Goal: Task Accomplishment & Management: Manage account settings

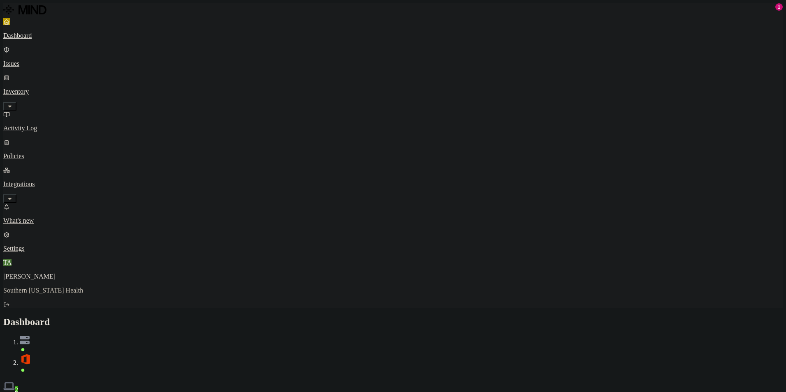
click at [44, 60] on p "Issues" at bounding box center [393, 63] width 780 height 7
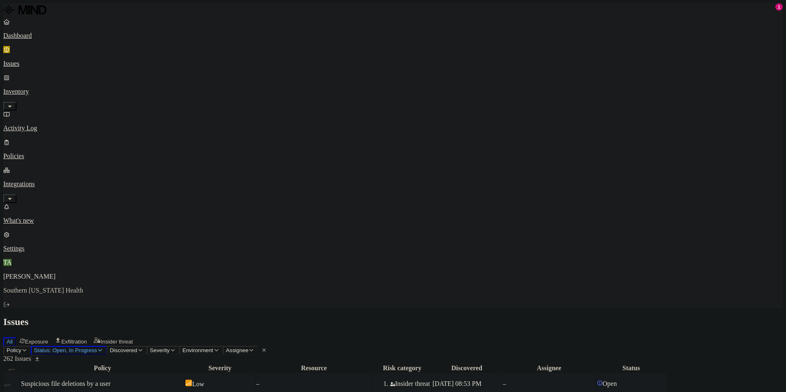
click at [184, 380] on div "Suspicious file deletions by a user" at bounding box center [102, 383] width 163 height 7
click at [451, 317] on h2 "Issues" at bounding box center [393, 322] width 780 height 11
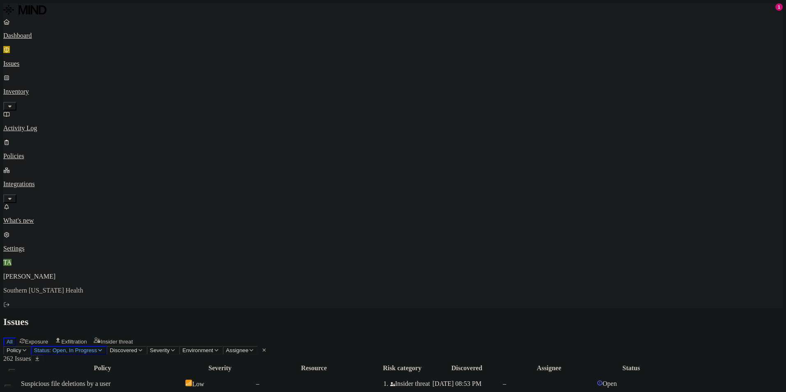
click at [448, 336] on div "All Exposure Exfiltration Insider threat" at bounding box center [393, 341] width 780 height 10
click at [41, 111] on link "Activity Log" at bounding box center [393, 121] width 780 height 21
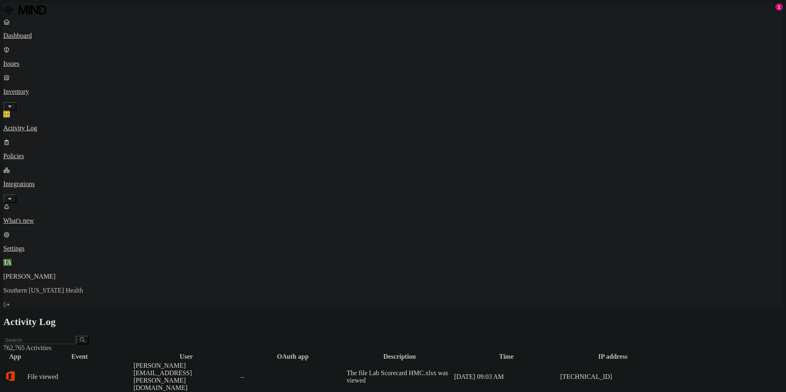
click at [35, 153] on p "Policies" at bounding box center [393, 156] width 780 height 7
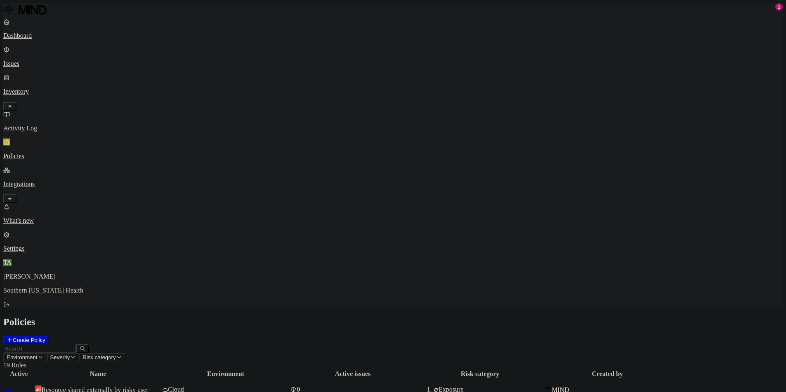
click at [40, 181] on p "Integrations" at bounding box center [393, 184] width 780 height 7
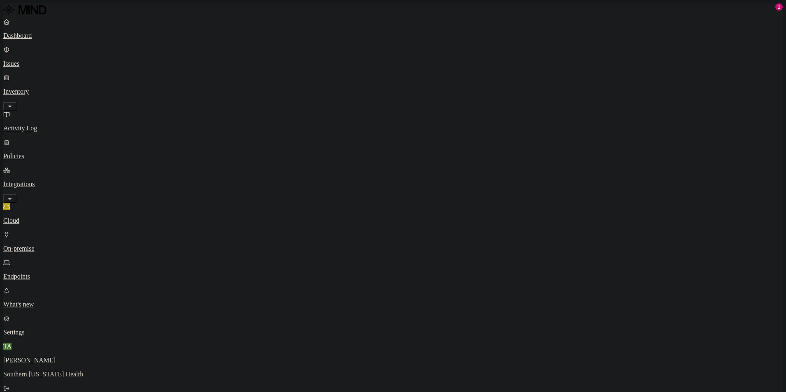
click at [35, 273] on p "Endpoints" at bounding box center [393, 276] width 780 height 7
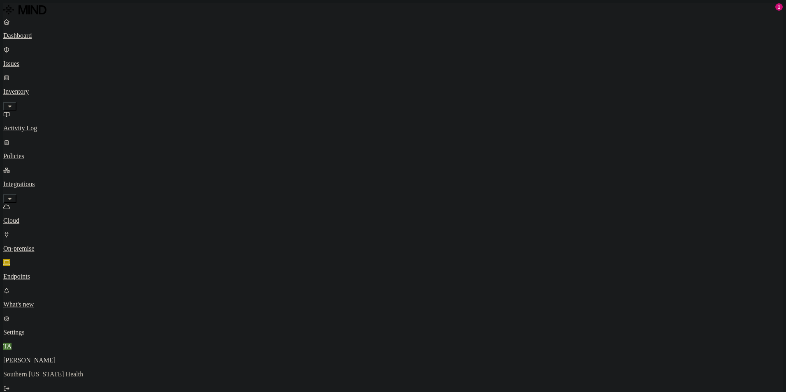
click at [49, 39] on link "Dashboard" at bounding box center [393, 28] width 780 height 21
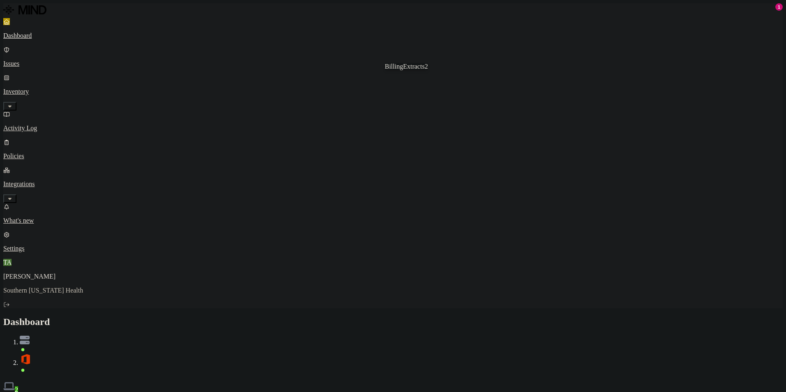
click at [390, 70] on div "BillingExtracts2 BillingExtracts2" at bounding box center [406, 66] width 43 height 7
drag, startPoint x: 722, startPoint y: 15, endPoint x: 720, endPoint y: 21, distance: 5.9
click at [720, 317] on div "Dashboard 2" at bounding box center [393, 355] width 780 height 77
click at [30, 336] on img at bounding box center [25, 340] width 10 height 9
click at [742, 359] on span at bounding box center [401, 366] width 763 height 15
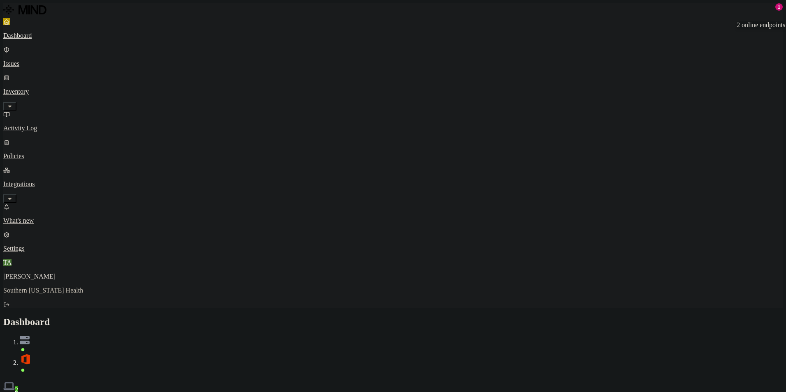
click at [15, 381] on img at bounding box center [9, 387] width 12 height 12
drag, startPoint x: 619, startPoint y: 35, endPoint x: 596, endPoint y: 53, distance: 28.8
click at [619, 392] on div "Discovery Detection Prevention" at bounding box center [393, 398] width 780 height 9
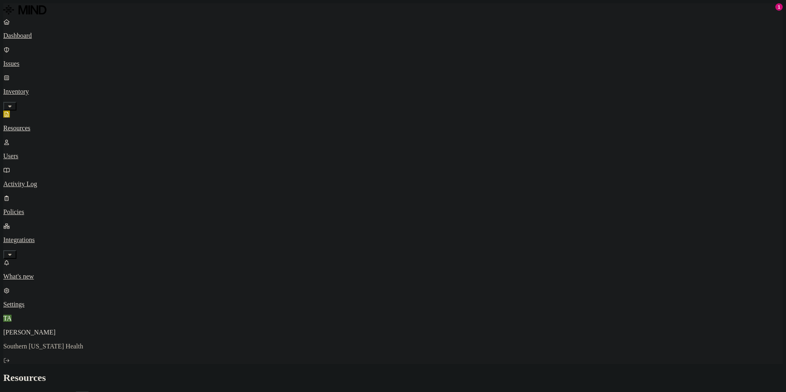
scroll to position [181, 0]
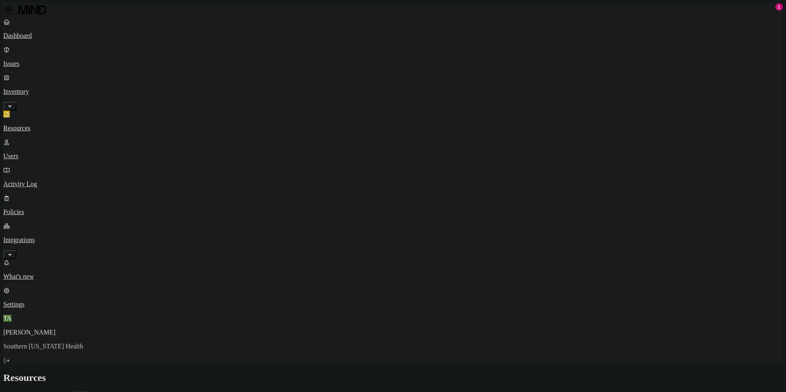
click at [434, 373] on h2 "Resources" at bounding box center [393, 378] width 780 height 11
click at [40, 153] on p "Users" at bounding box center [393, 156] width 780 height 7
click at [41, 167] on link "Activity Log" at bounding box center [393, 177] width 780 height 21
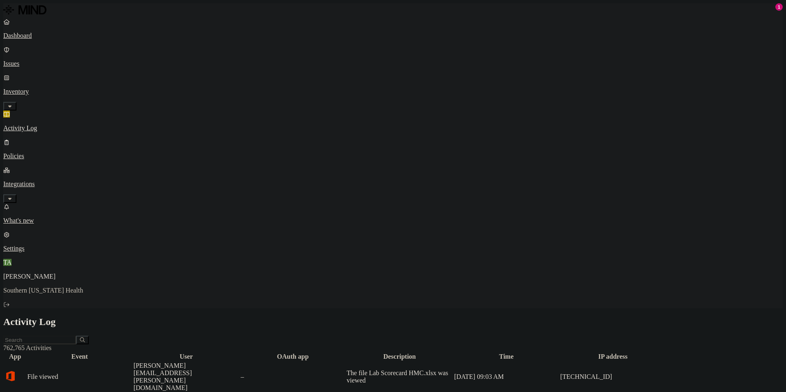
click at [32, 153] on p "Policies" at bounding box center [393, 156] width 780 height 7
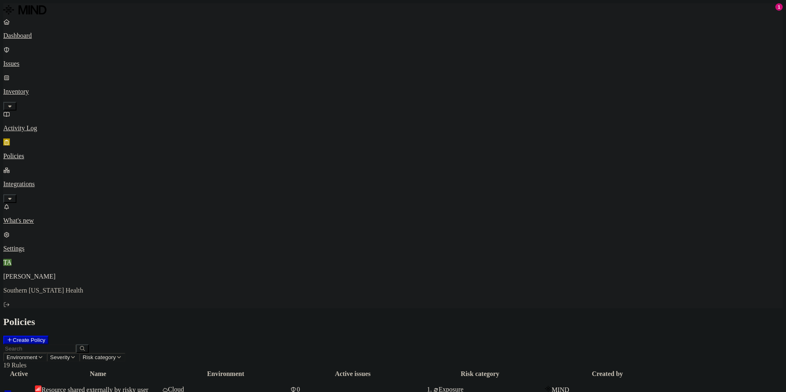
click at [36, 60] on p "Issues" at bounding box center [393, 63] width 780 height 7
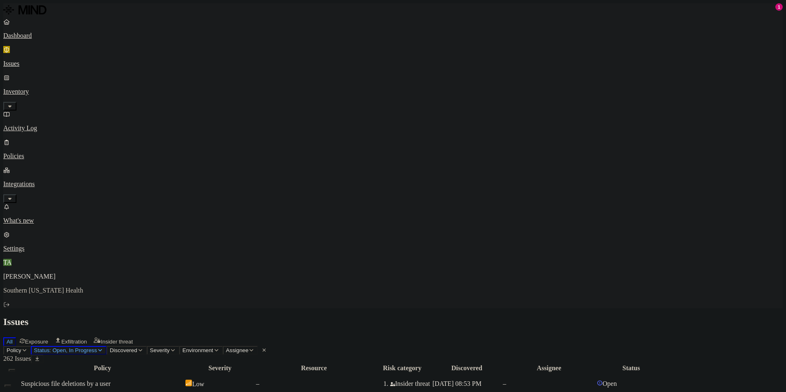
click at [97, 348] on span "Status: Open, In Progress" at bounding box center [65, 351] width 63 height 6
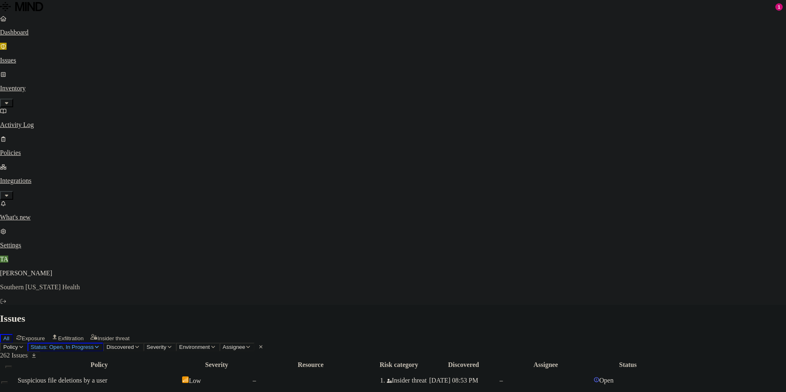
select select "Custom Reason"
type textarea "This was a test"
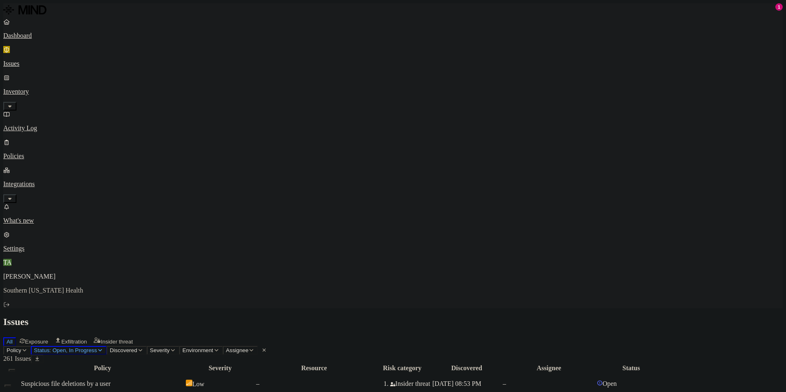
click at [415, 317] on div "Issues" at bounding box center [393, 322] width 780 height 11
click at [283, 317] on h2 "Issues" at bounding box center [393, 322] width 780 height 11
click at [133, 339] on span "Insider threat" at bounding box center [117, 342] width 32 height 6
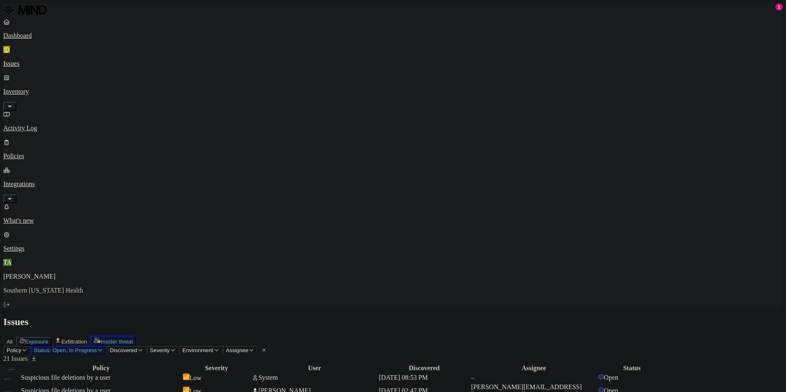
click at [48, 339] on span "Exposure" at bounding box center [36, 342] width 23 height 6
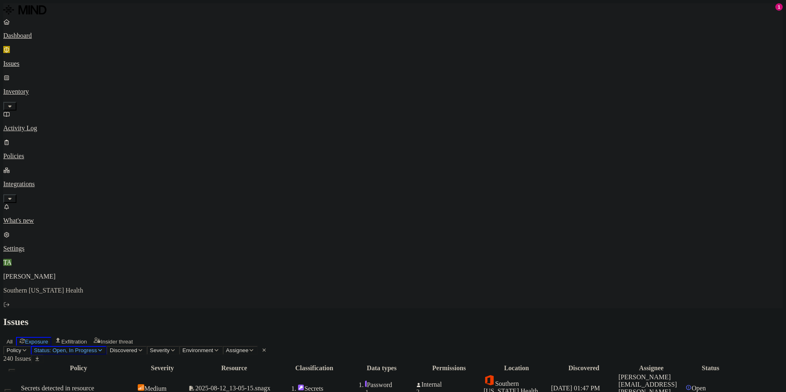
drag, startPoint x: 678, startPoint y: 197, endPoint x: 705, endPoint y: 197, distance: 27.6
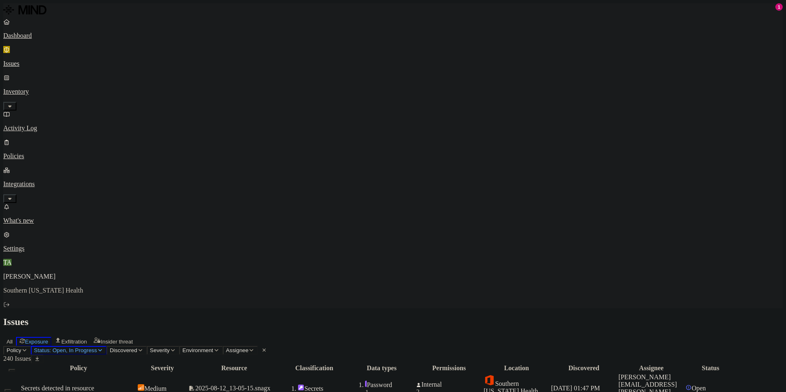
drag, startPoint x: 705, startPoint y: 197, endPoint x: 699, endPoint y: 197, distance: 6.6
copy span "@[DOMAIN_NAME]"
click at [488, 336] on div "All Exposure Exfiltration Insider threat" at bounding box center [393, 341] width 780 height 10
click at [31, 153] on p "Policies" at bounding box center [393, 156] width 780 height 7
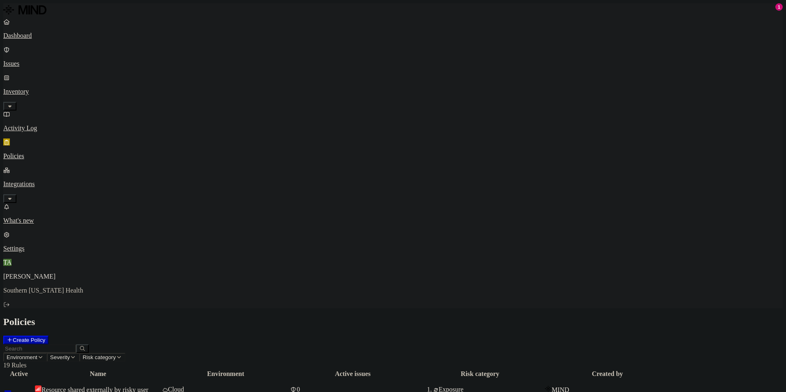
click at [35, 60] on p "Issues" at bounding box center [393, 63] width 780 height 7
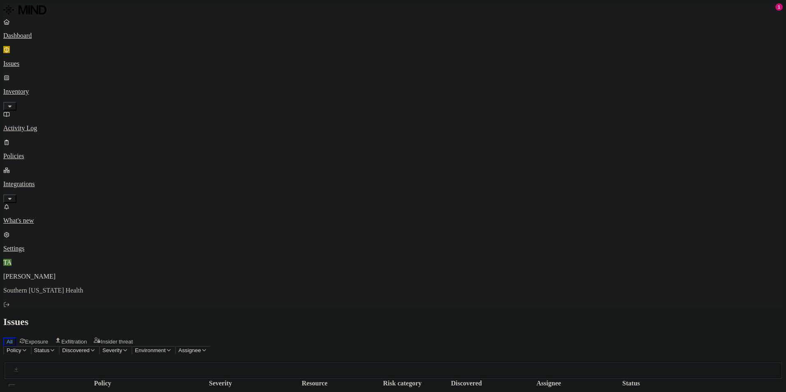
click at [32, 88] on p "Inventory" at bounding box center [393, 91] width 780 height 7
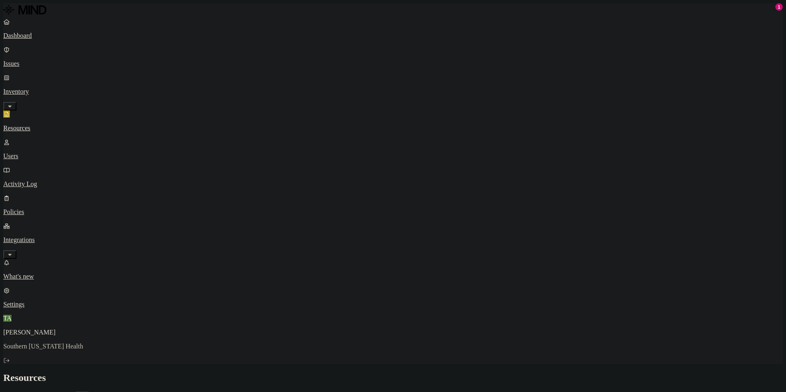
drag, startPoint x: 36, startPoint y: 93, endPoint x: 72, endPoint y: 100, distance: 36.5
click at [36, 153] on p "Users" at bounding box center [393, 156] width 780 height 7
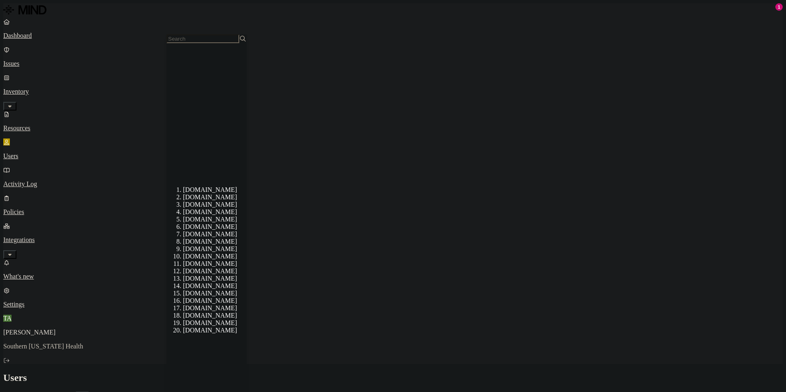
scroll to position [204, 0]
click at [481, 373] on h2 "Users" at bounding box center [393, 378] width 780 height 11
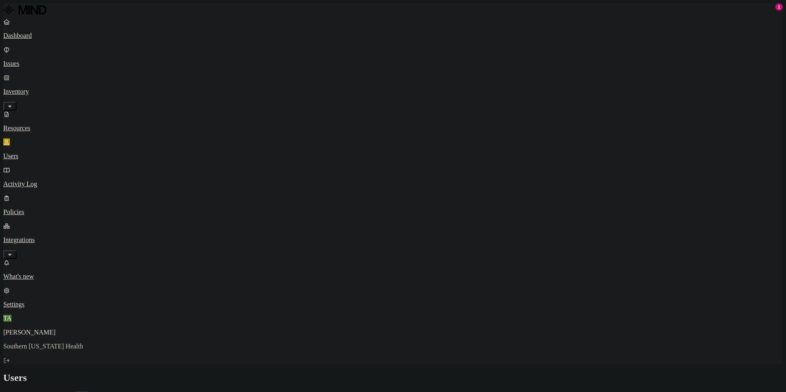
click at [54, 181] on p "Activity Log" at bounding box center [393, 184] width 780 height 7
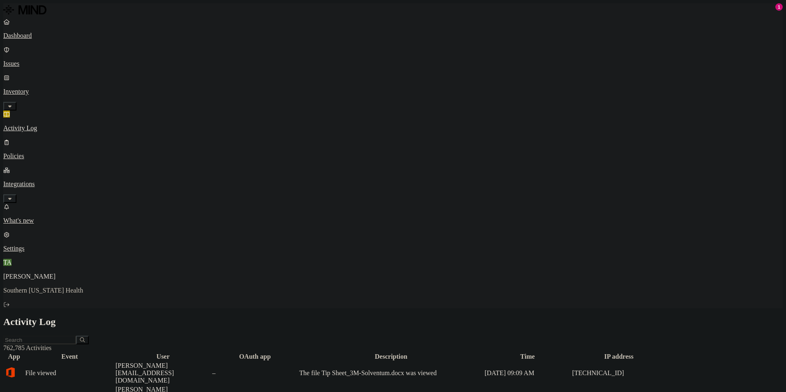
click at [39, 153] on p "Policies" at bounding box center [393, 156] width 780 height 7
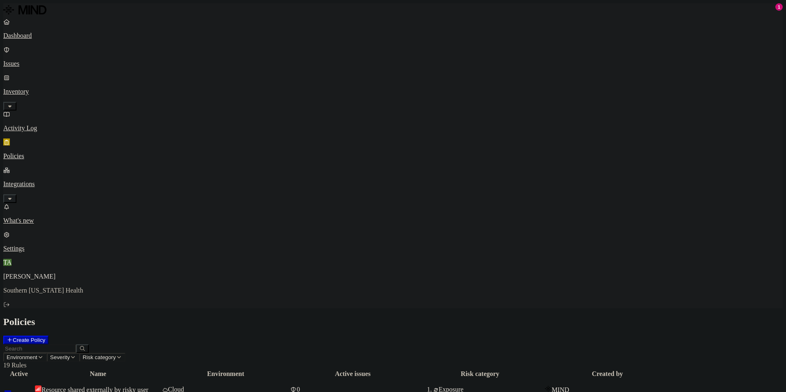
click at [43, 181] on p "Integrations" at bounding box center [393, 184] width 780 height 7
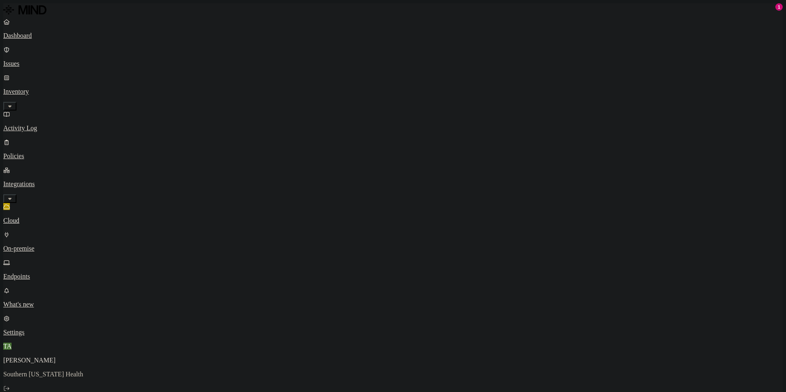
click at [30, 60] on p "Issues" at bounding box center [393, 63] width 780 height 7
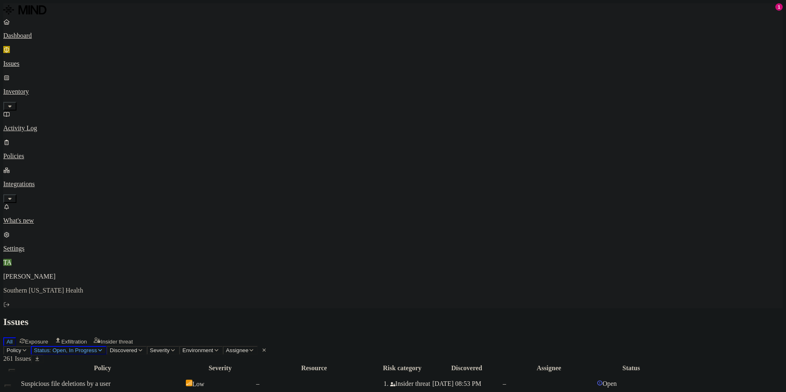
click at [32, 253] on p "Settings" at bounding box center [393, 248] width 780 height 7
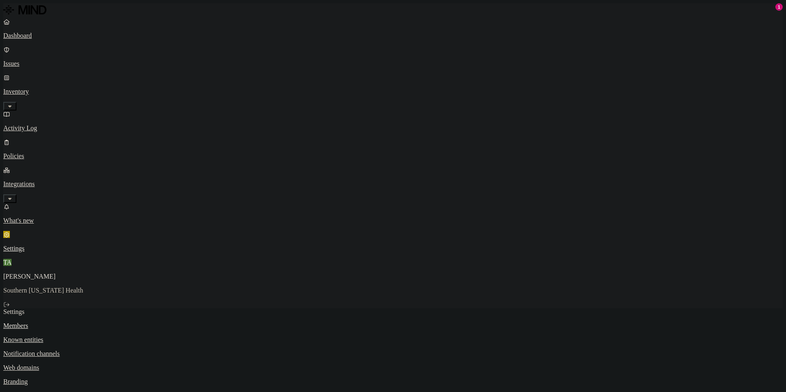
click at [130, 336] on p "Known entities" at bounding box center [393, 339] width 780 height 7
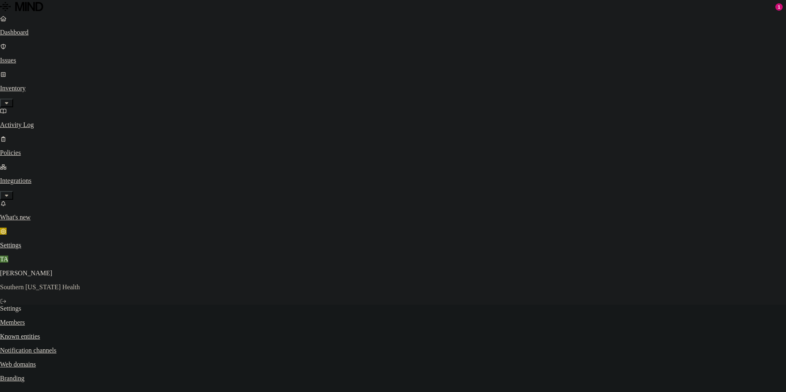
paste input "@[DOMAIN_NAME]"
type input "[DOMAIN_NAME]"
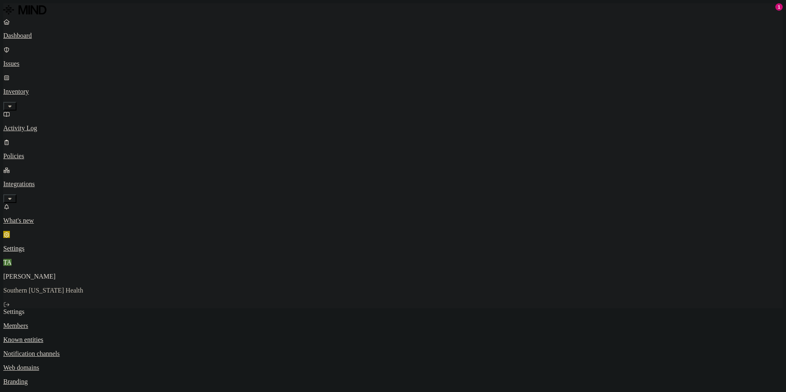
click at [115, 350] on p "Notification channels" at bounding box center [393, 353] width 780 height 7
click at [113, 364] on p "Web domains" at bounding box center [393, 367] width 780 height 7
click at [120, 378] on p "Branding" at bounding box center [393, 381] width 780 height 7
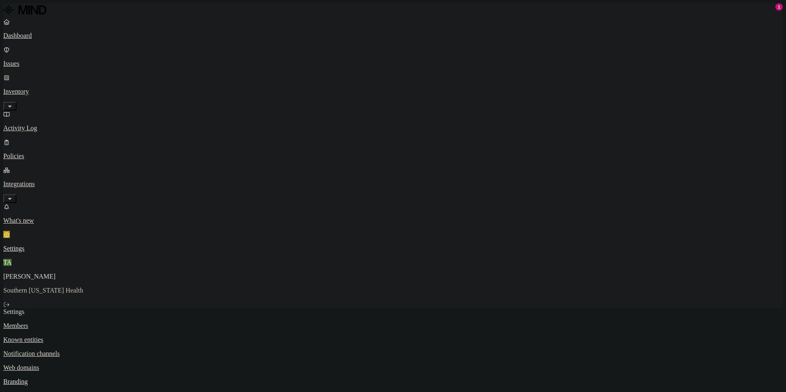
click at [27, 60] on p "Issues" at bounding box center [393, 63] width 780 height 7
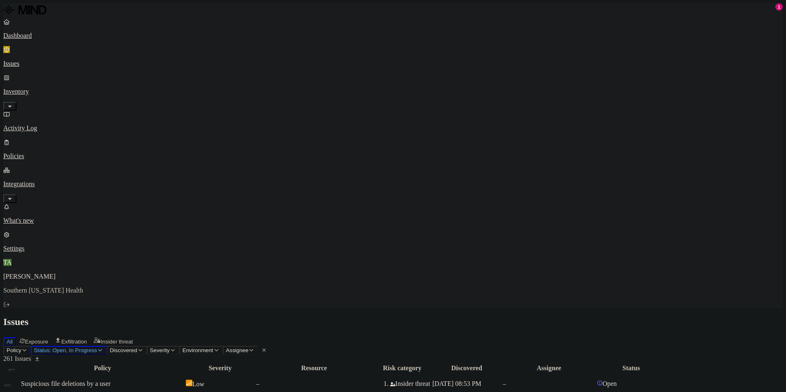
scroll to position [123, 0]
click at [465, 336] on div "All Exposure Exfiltration Insider threat" at bounding box center [393, 341] width 780 height 10
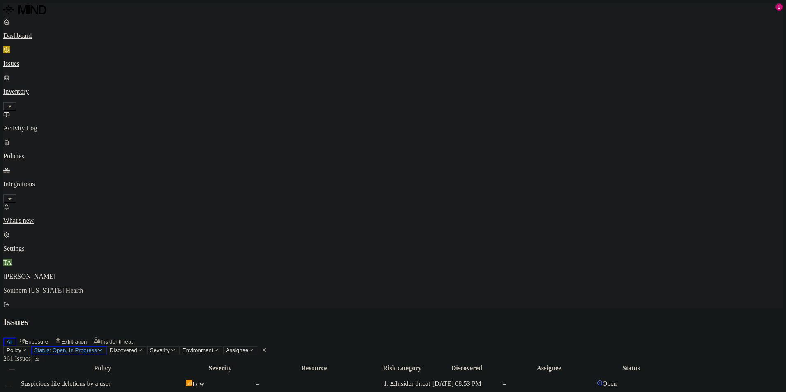
scroll to position [123, 0]
drag, startPoint x: 682, startPoint y: 198, endPoint x: 702, endPoint y: 198, distance: 20.6
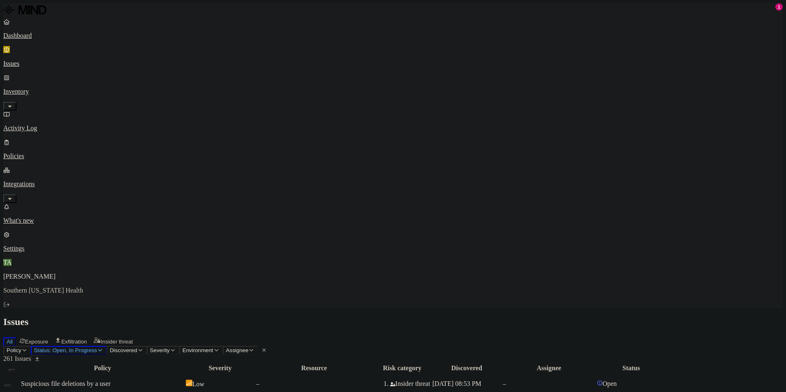
scroll to position [0, 0]
click at [37, 253] on p "Settings" at bounding box center [393, 248] width 780 height 7
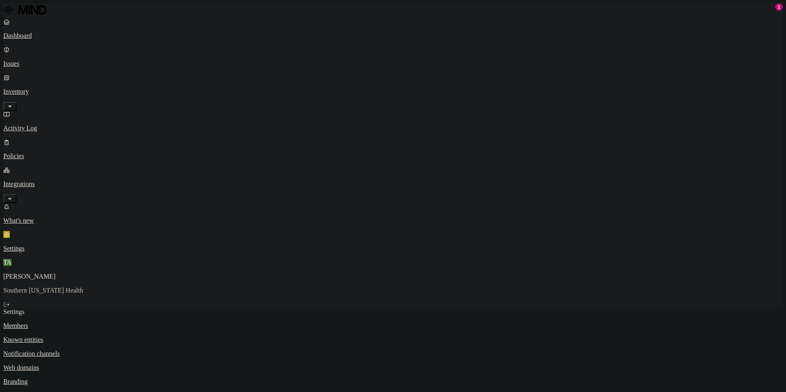
click at [110, 336] on p "Known entities" at bounding box center [393, 339] width 780 height 7
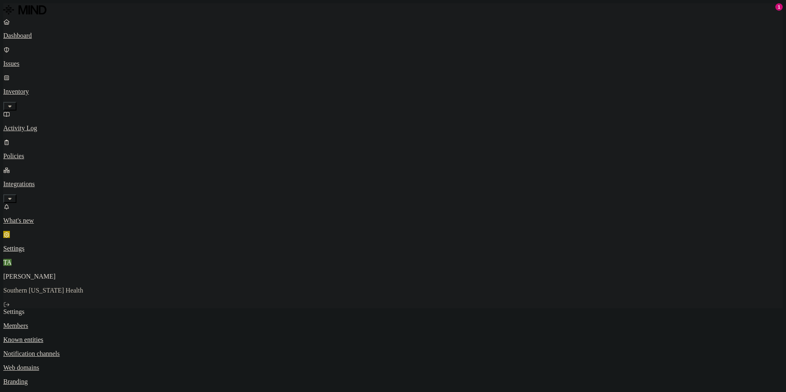
click at [116, 350] on p "Notification channels" at bounding box center [393, 353] width 780 height 7
click at [117, 364] on p "Web domains" at bounding box center [393, 367] width 780 height 7
click at [114, 378] on p "Branding" at bounding box center [393, 381] width 780 height 7
click at [60, 39] on link "Dashboard" at bounding box center [393, 28] width 780 height 21
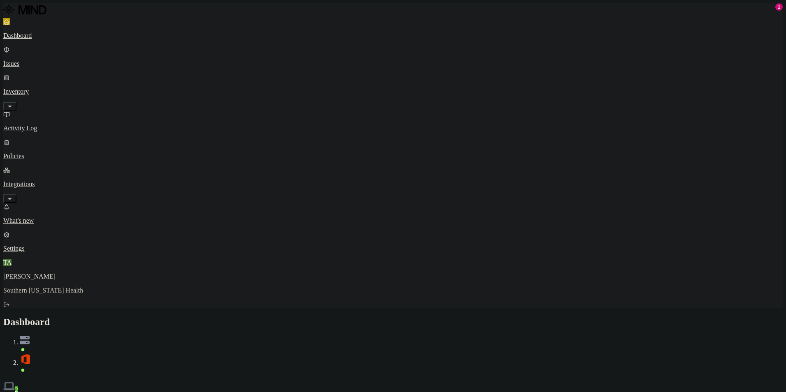
click at [82, 174] on nav "Dashboard Issues Inventory Activity Log Policies Integrations What's new 1 Sett…" at bounding box center [393, 135] width 780 height 234
